Goal: Information Seeking & Learning: Check status

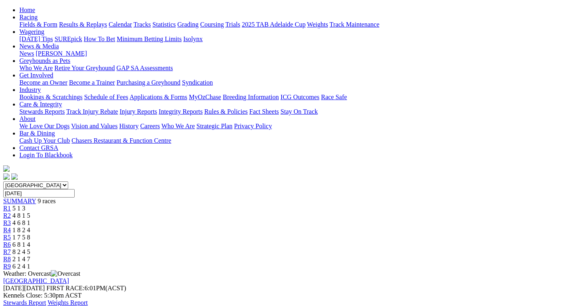
scroll to position [81, 0]
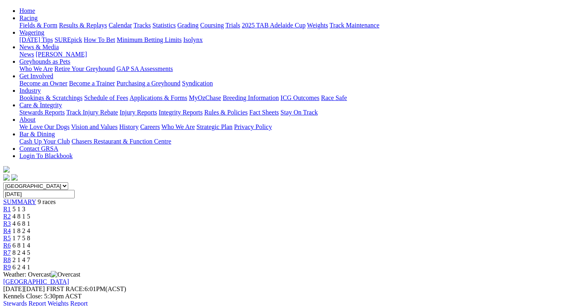
click at [30, 213] on span "4 8 1 5" at bounding box center [22, 216] width 18 height 7
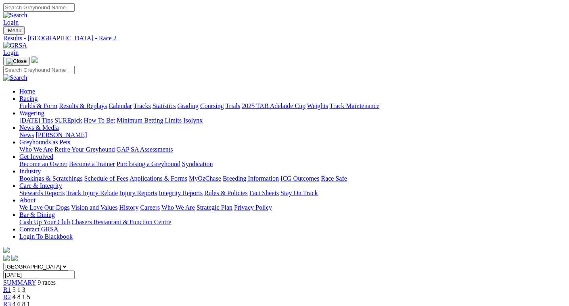
click at [30, 301] on span "4 6 8 1" at bounding box center [22, 304] width 18 height 7
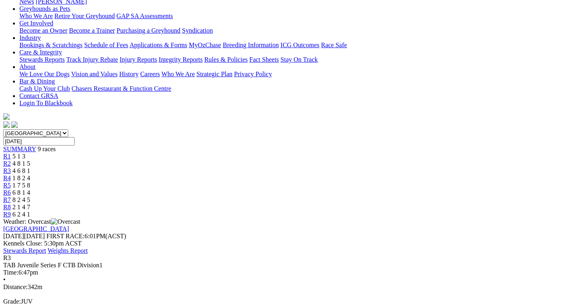
scroll to position [121, 0]
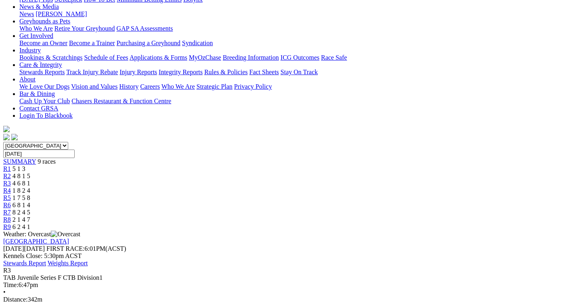
click at [30, 187] on span "1 8 2 4" at bounding box center [22, 190] width 18 height 7
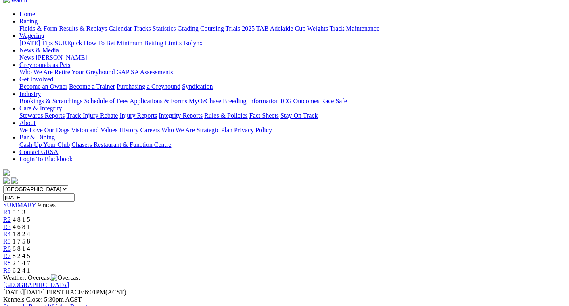
scroll to position [81, 0]
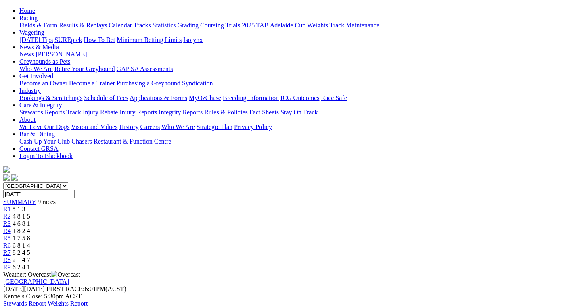
click at [316, 235] on div "R5 1 7 5 8" at bounding box center [284, 238] width 562 height 7
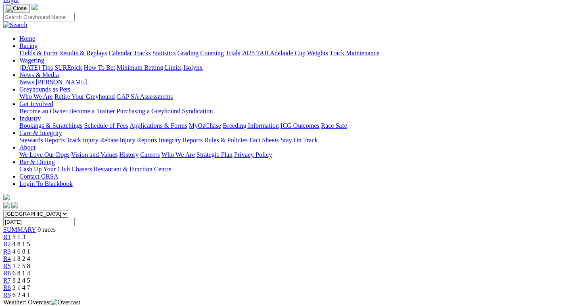
scroll to position [40, 0]
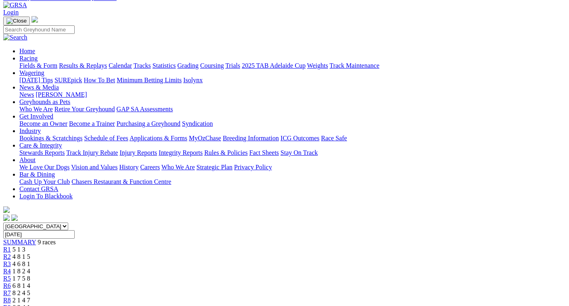
click at [30, 290] on span "8 2 4 5" at bounding box center [22, 293] width 18 height 7
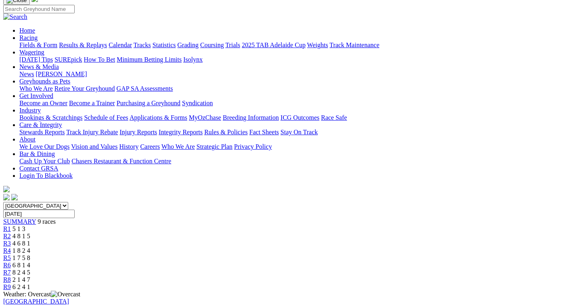
scroll to position [40, 0]
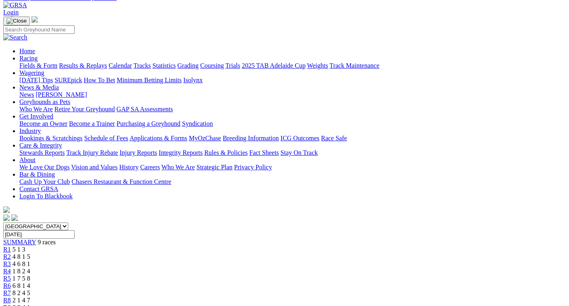
click at [30, 297] on span "2 1 4 7" at bounding box center [22, 300] width 18 height 7
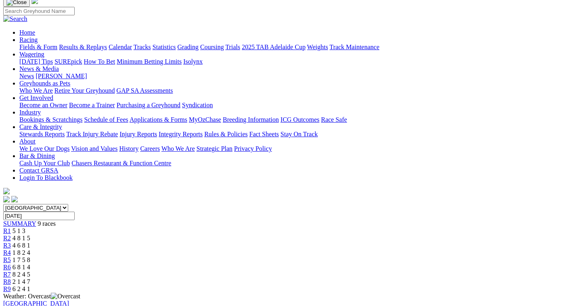
scroll to position [40, 0]
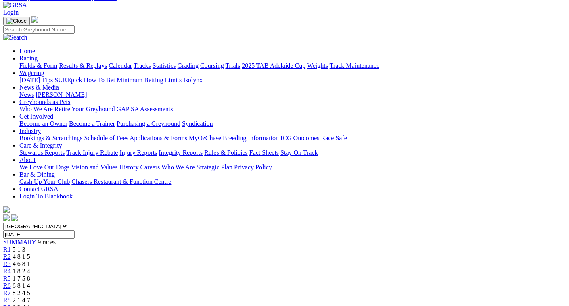
click at [30, 304] on span "6 2 4 1" at bounding box center [22, 307] width 18 height 7
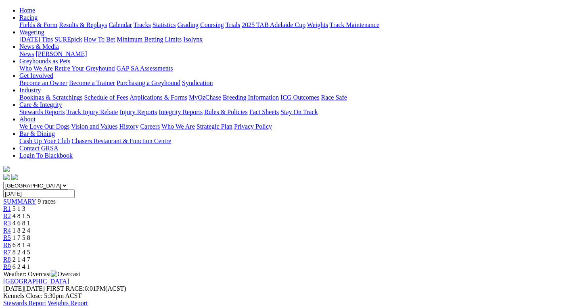
scroll to position [81, 0]
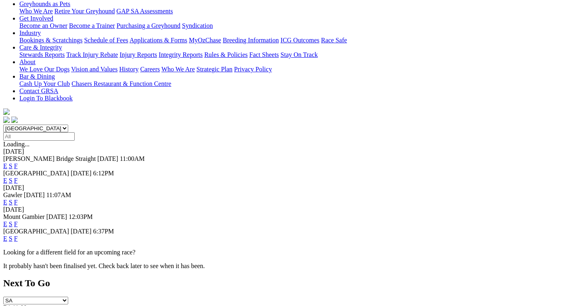
scroll to position [161, 0]
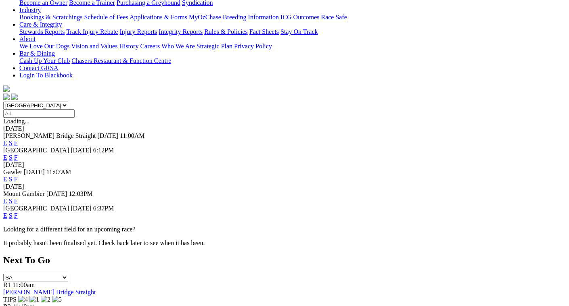
click at [18, 212] on link "F" at bounding box center [16, 215] width 4 height 7
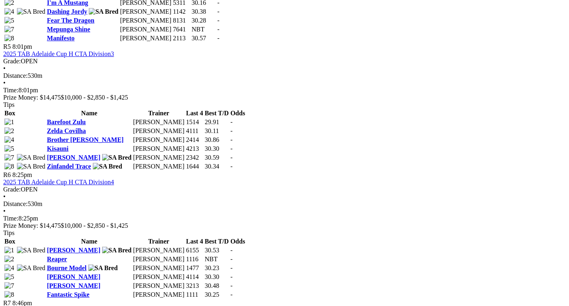
scroll to position [888, 0]
